Goal: Check status: Check status

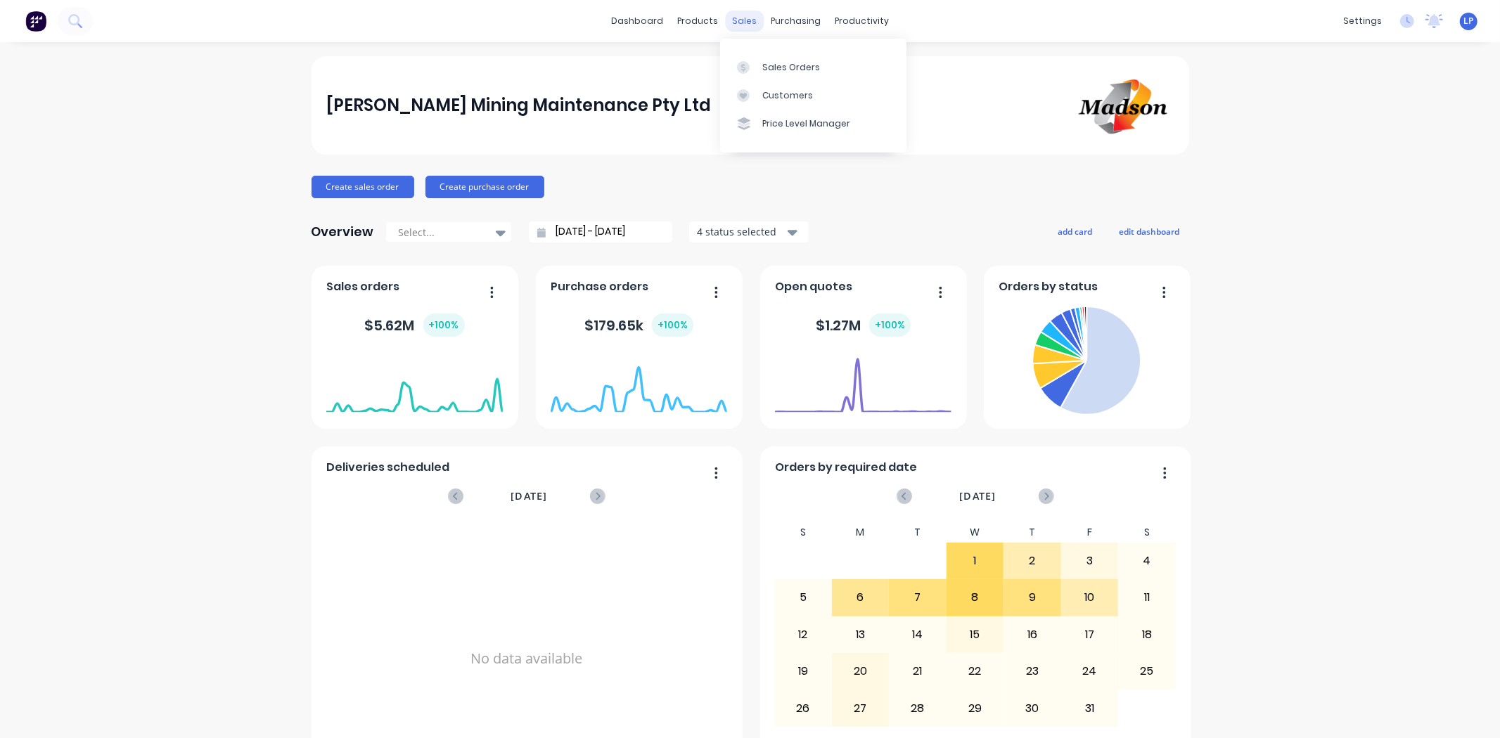
click at [728, 17] on div "sales" at bounding box center [744, 21] width 39 height 21
click at [778, 61] on div "Sales Orders" at bounding box center [791, 67] width 58 height 13
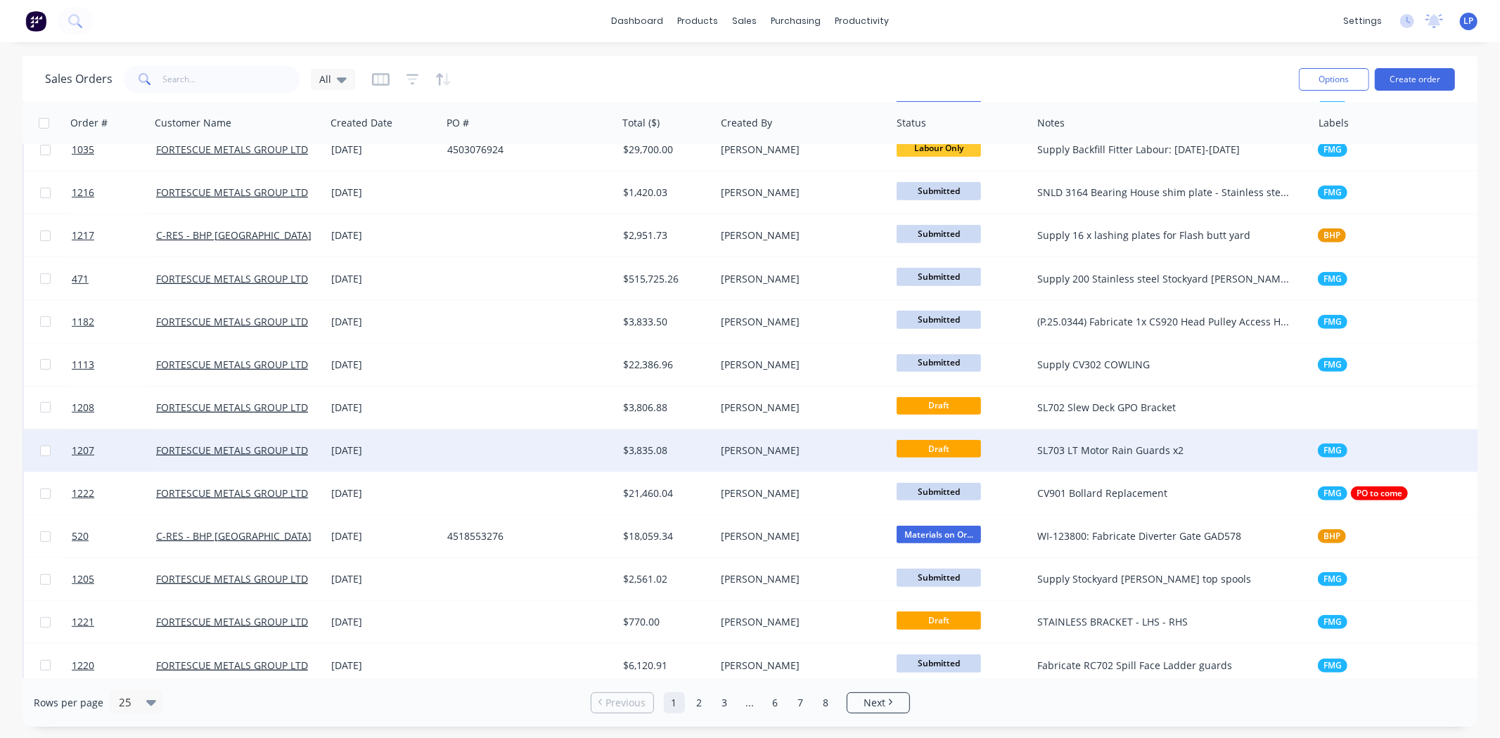
scroll to position [546, 0]
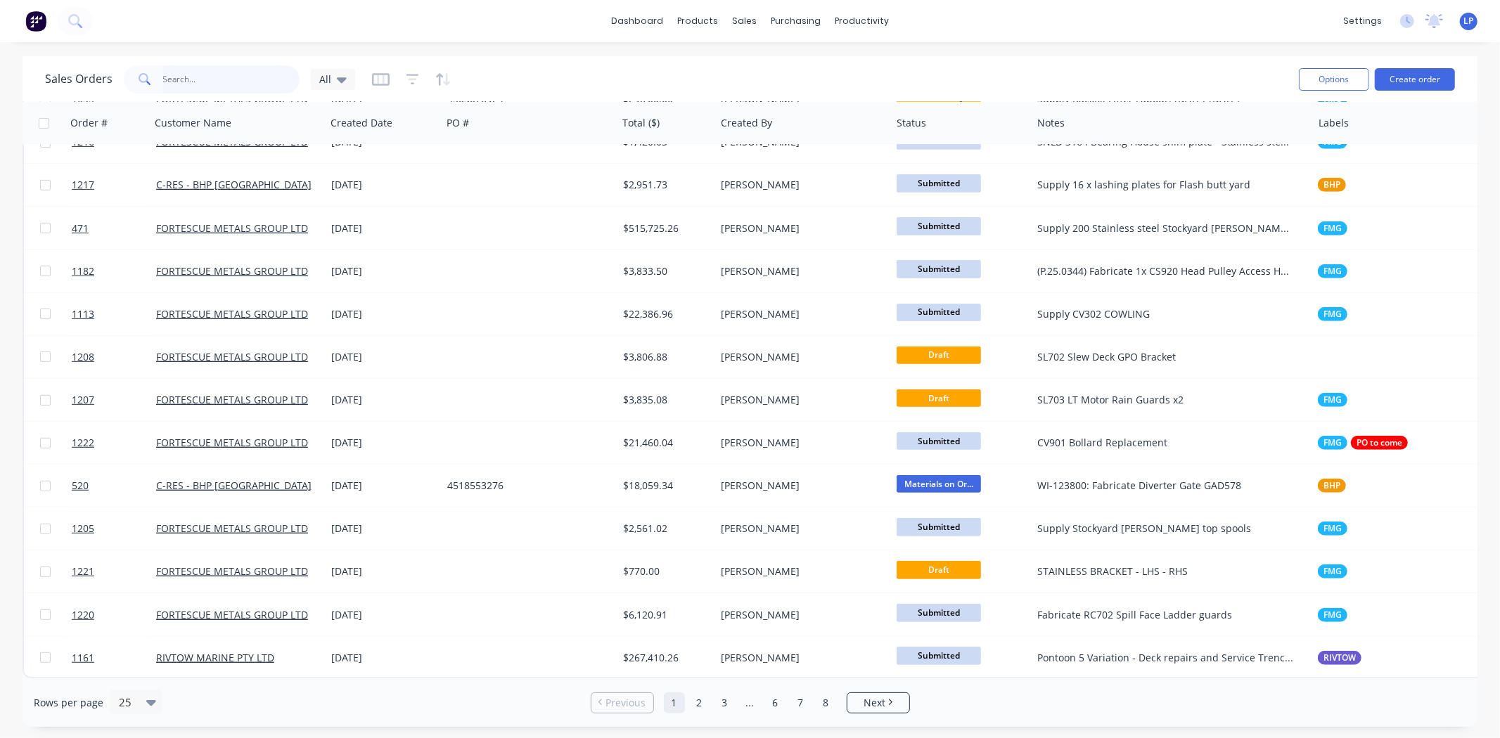
click at [196, 83] on input "text" at bounding box center [231, 79] width 137 height 28
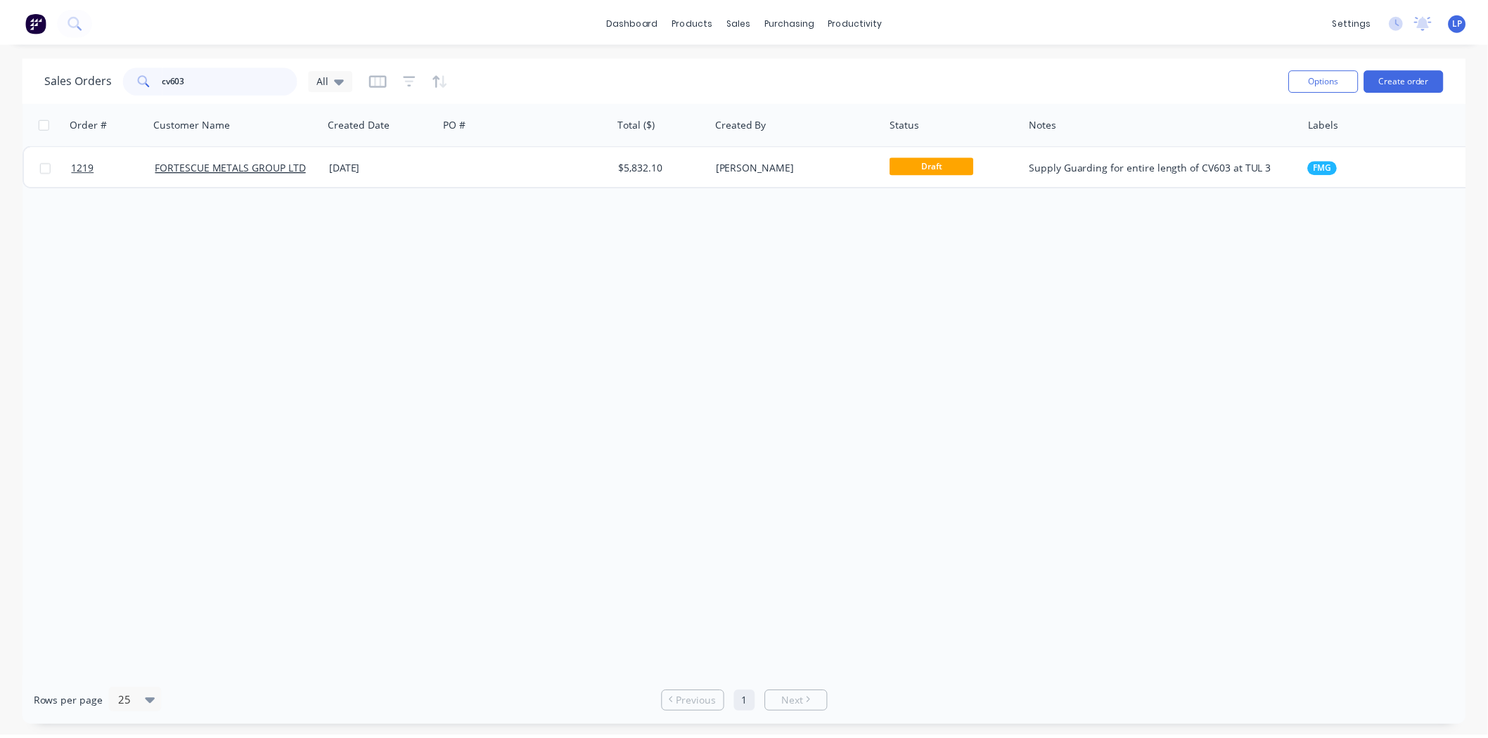
scroll to position [0, 0]
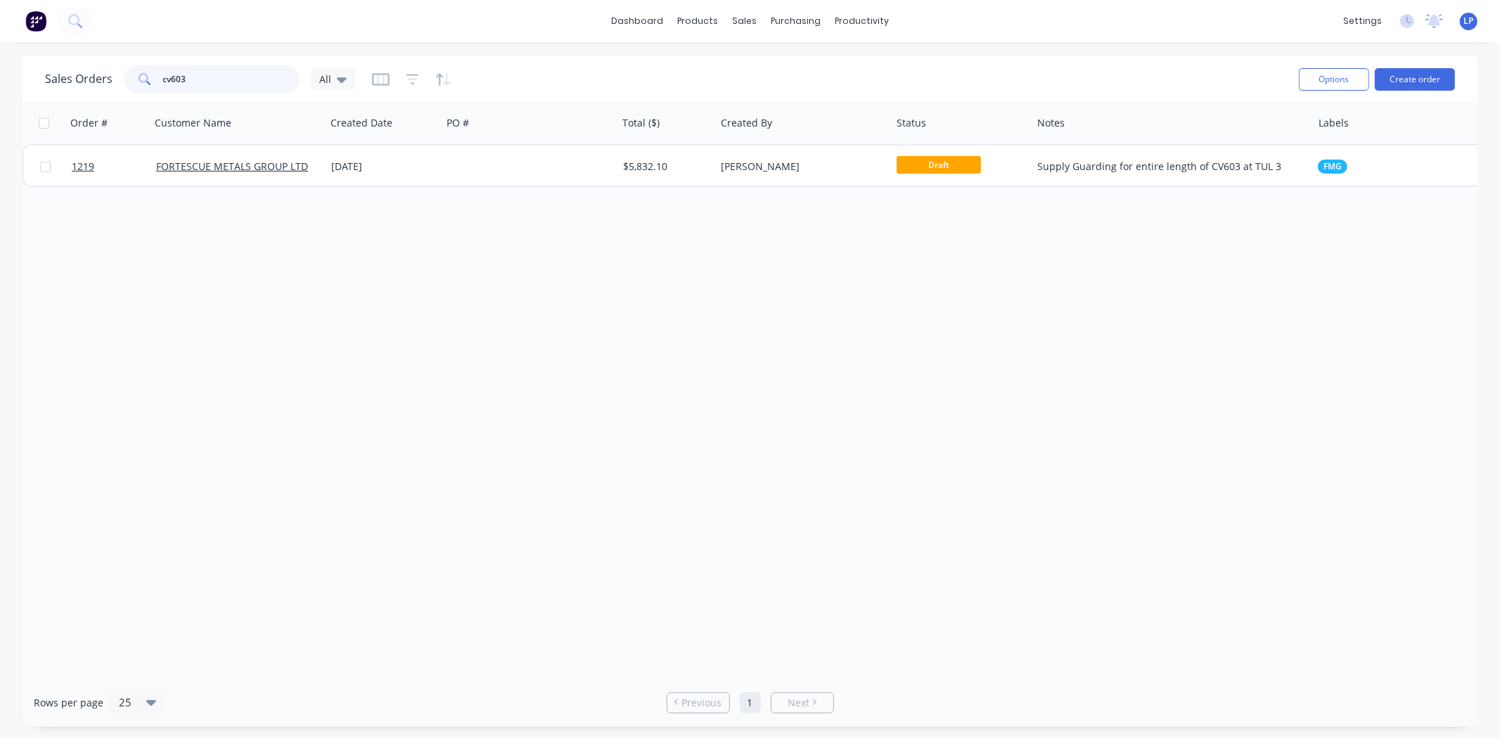
click at [201, 81] on input "cv603" at bounding box center [231, 79] width 137 height 28
drag, startPoint x: 201, startPoint y: 81, endPoint x: 83, endPoint y: 81, distance: 118.2
click at [83, 81] on div "Sales Orders cv603 All" at bounding box center [200, 79] width 310 height 28
type input "1114"
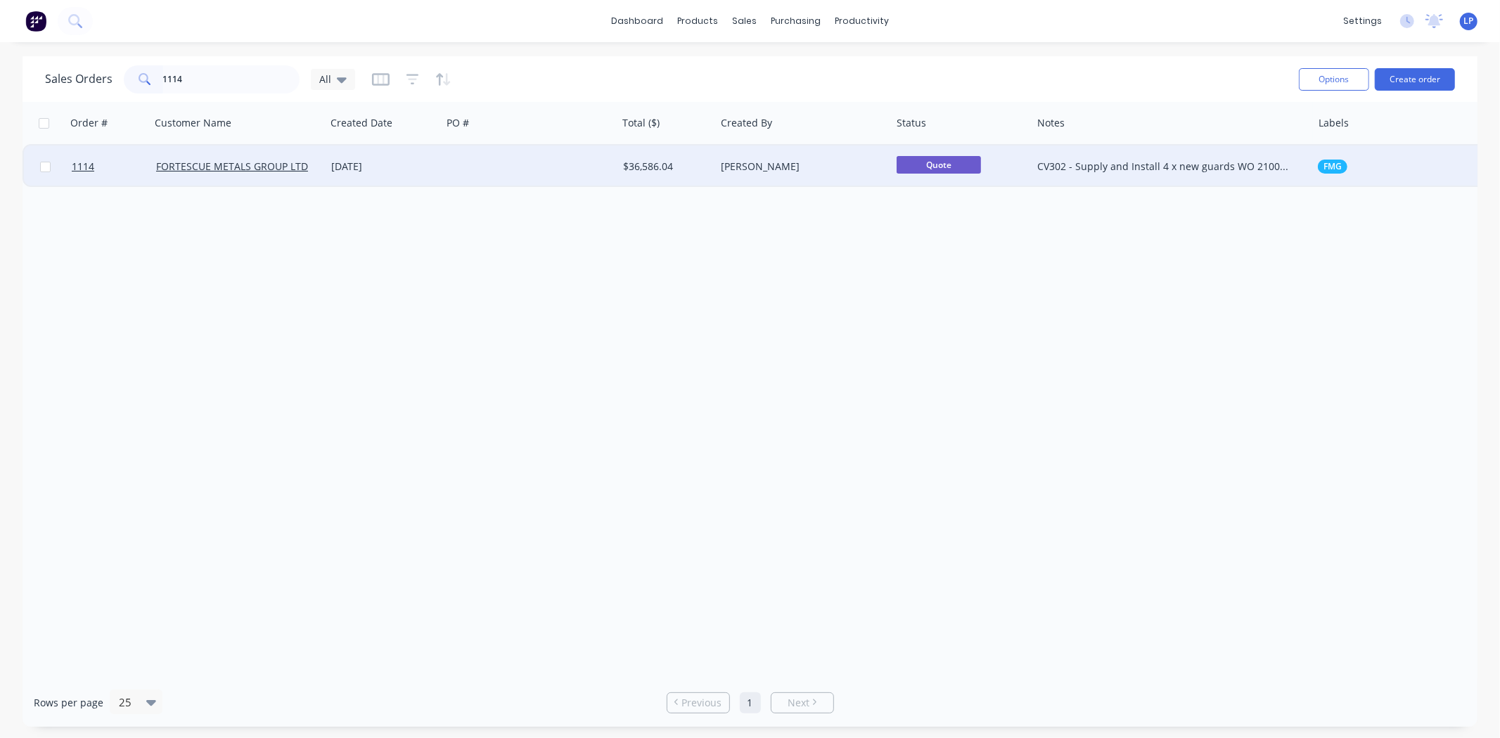
click at [521, 184] on div at bounding box center [530, 167] width 176 height 42
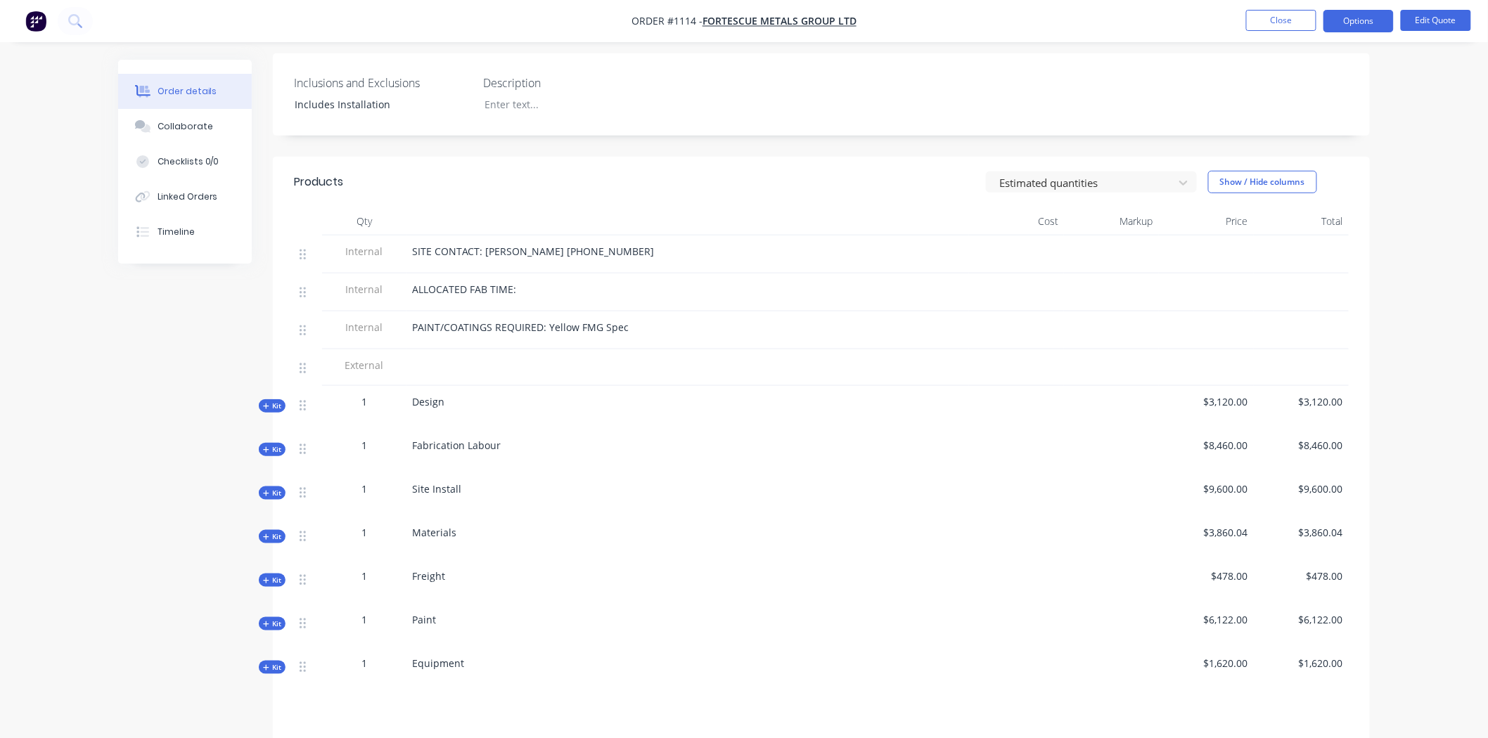
scroll to position [390, 0]
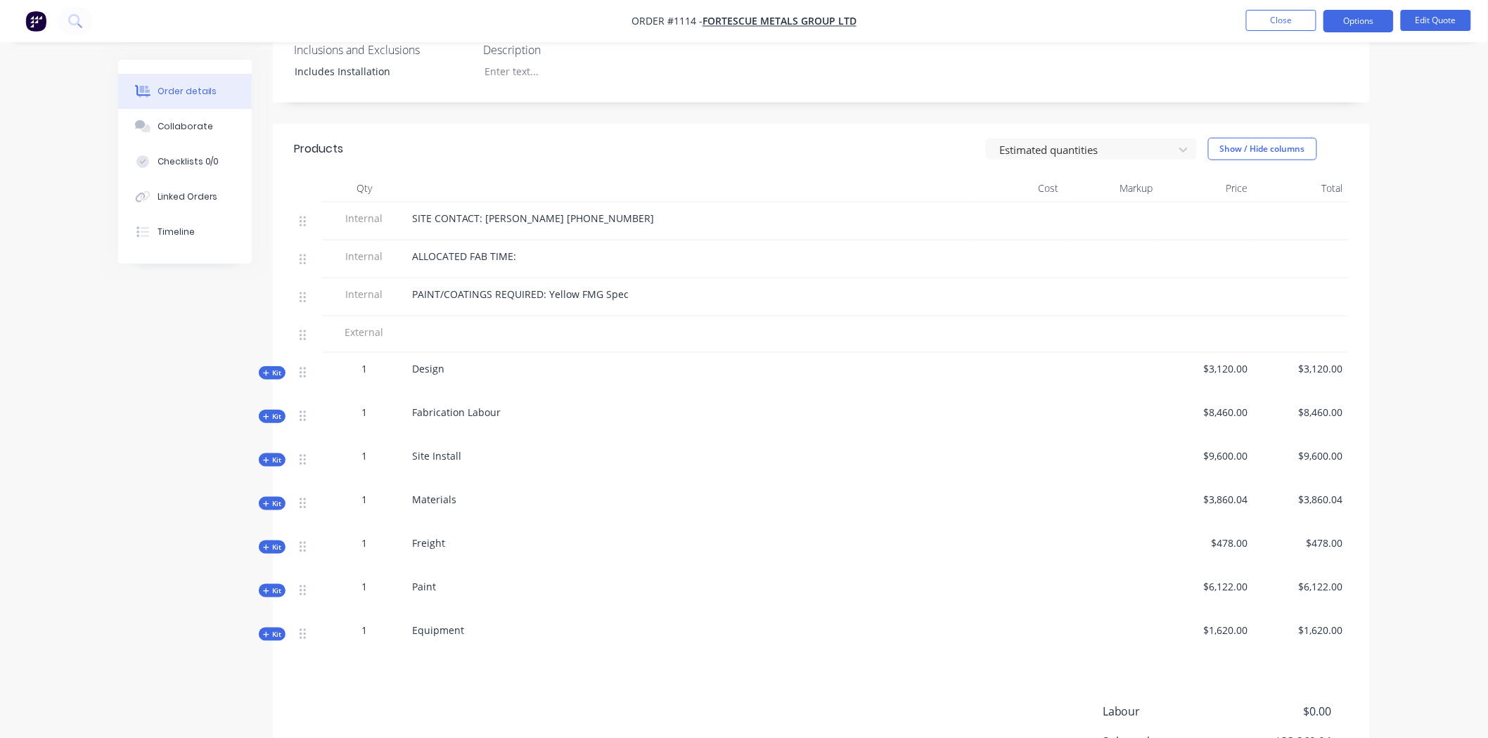
click at [269, 455] on span "Kit" at bounding box center [272, 460] width 18 height 11
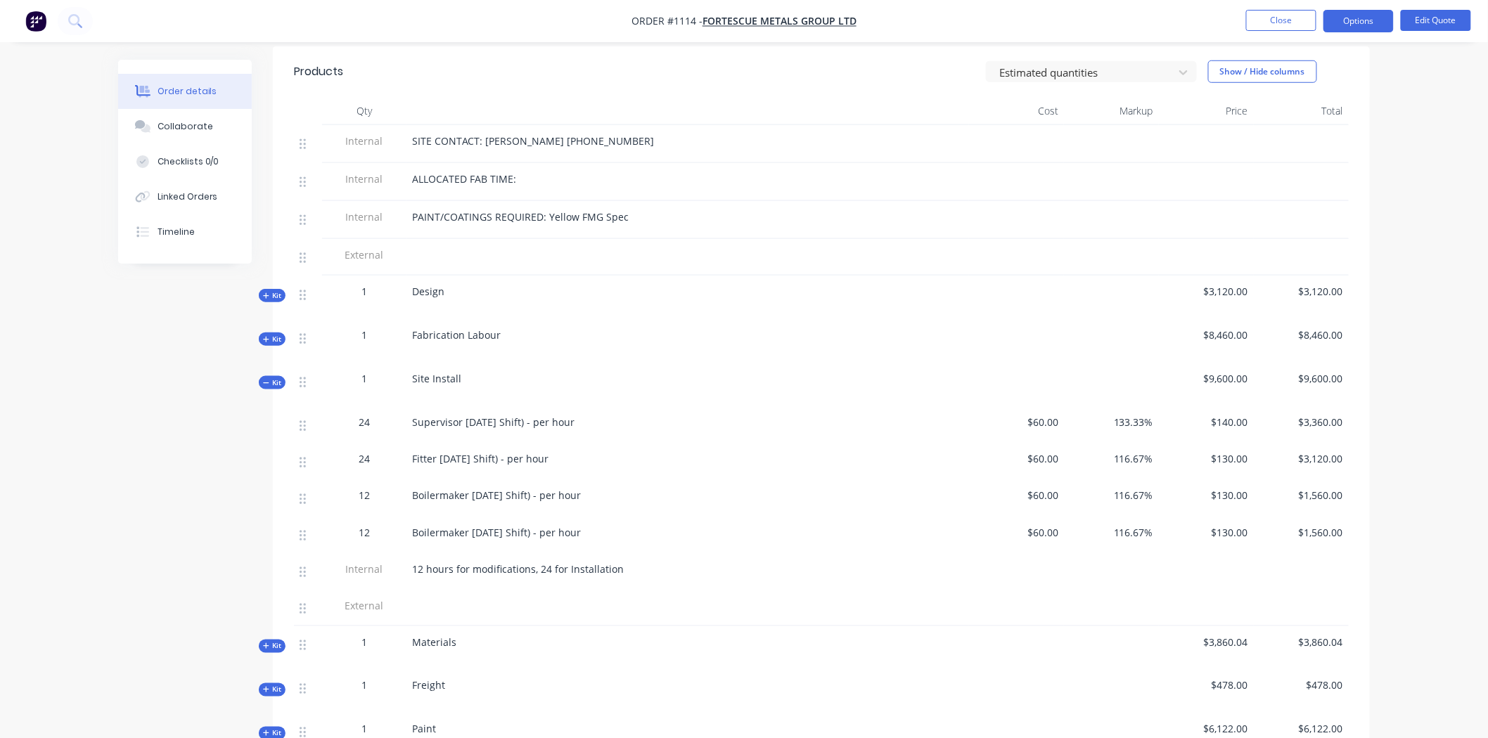
scroll to position [468, 0]
